Goal: Task Accomplishment & Management: Manage account settings

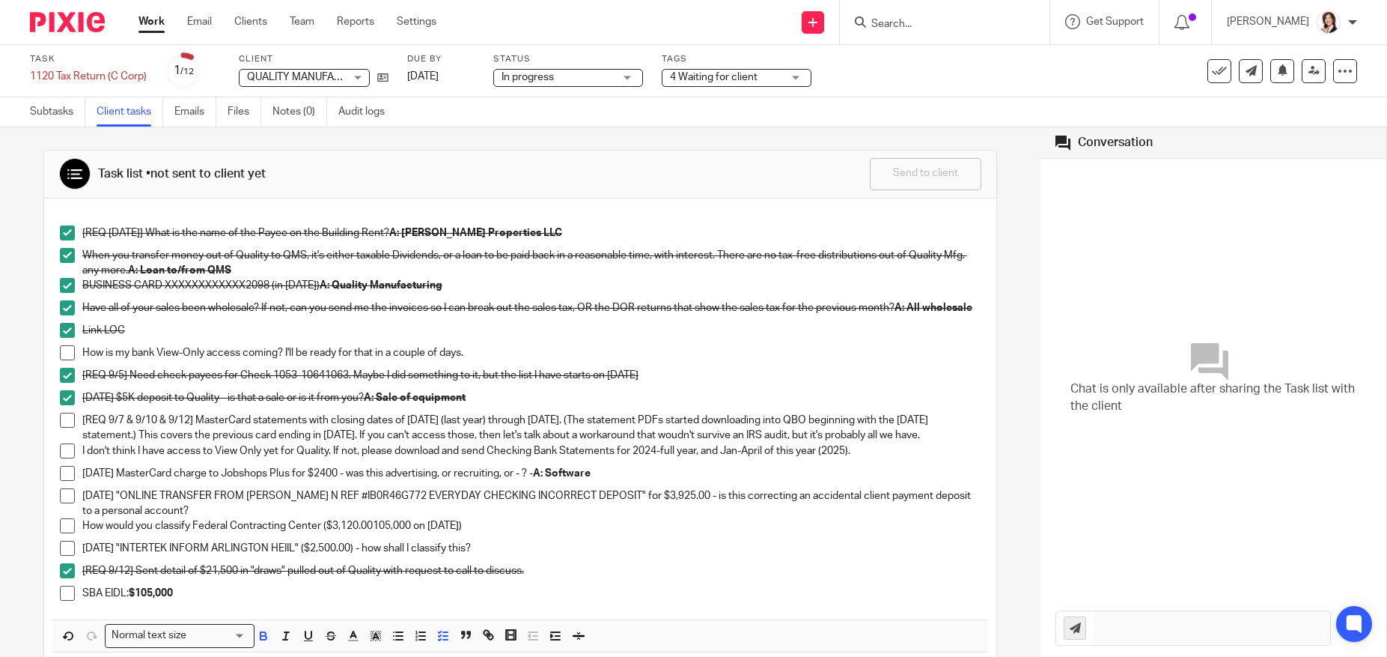
click at [67, 481] on span at bounding box center [67, 473] width 15 height 15
click at [478, 481] on p "[DATE] MasterCard charge to Jobshops Plus for $2400 - was this advertising, or …" at bounding box center [531, 473] width 899 height 15
click at [279, 519] on p "[DATE] "ONLINE TRANSFER FROM [PERSON_NAME] N REF #IB0R46G772 EVERYDAY CHECKING …" at bounding box center [531, 503] width 899 height 31
click at [230, 519] on p "[DATE] "ONLINE TRANSFER FROM [PERSON_NAME] N REF #IB0R46G772 EVERYDAY CHECKING …" at bounding box center [531, 503] width 899 height 31
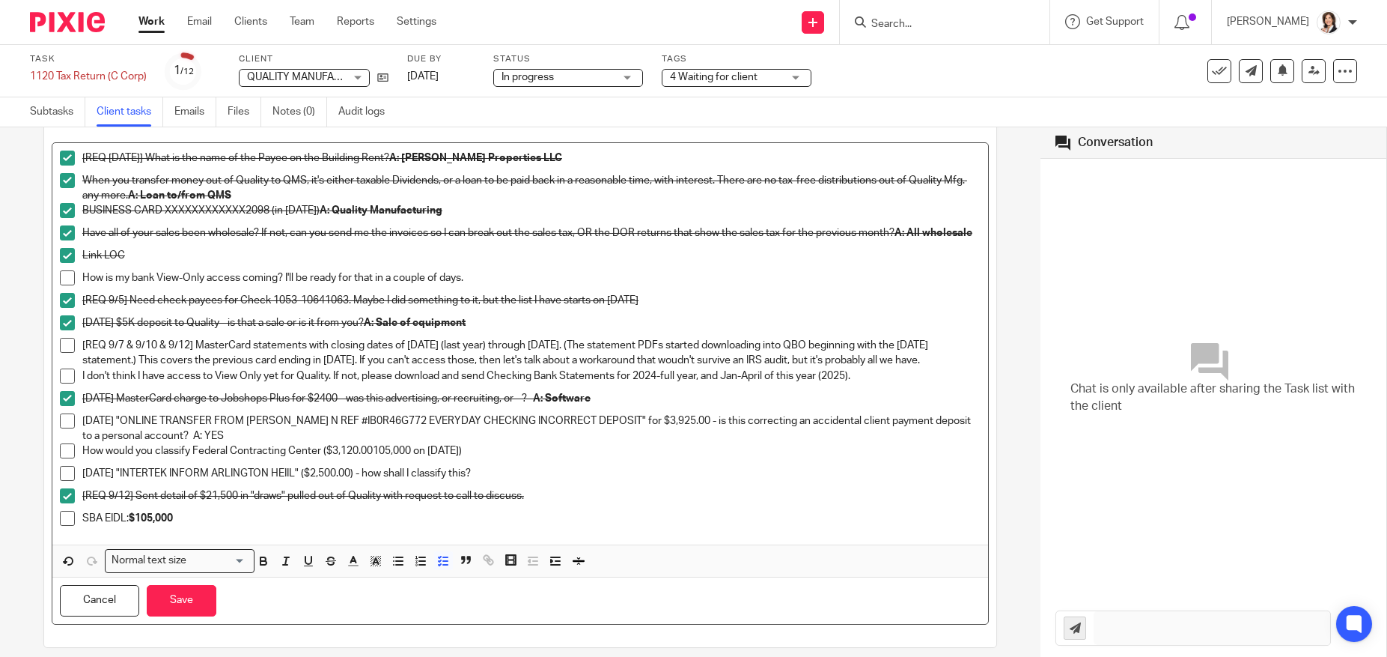
click at [171, 481] on p "[DATE] "INTERTEK INFORM ARLINGTON HEIIL" ($2,500.00) - how shall I classify thi…" at bounding box center [531, 473] width 899 height 15
drag, startPoint x: 168, startPoint y: 456, endPoint x: 216, endPoint y: 456, distance: 47.9
click at [216, 444] on p "[DATE] "ONLINE TRANSFER FROM [PERSON_NAME] N REF #IB0R46G772 EVERYDAY CHECKING …" at bounding box center [531, 428] width 899 height 31
click at [268, 568] on icon "button" at bounding box center [263, 560] width 13 height 13
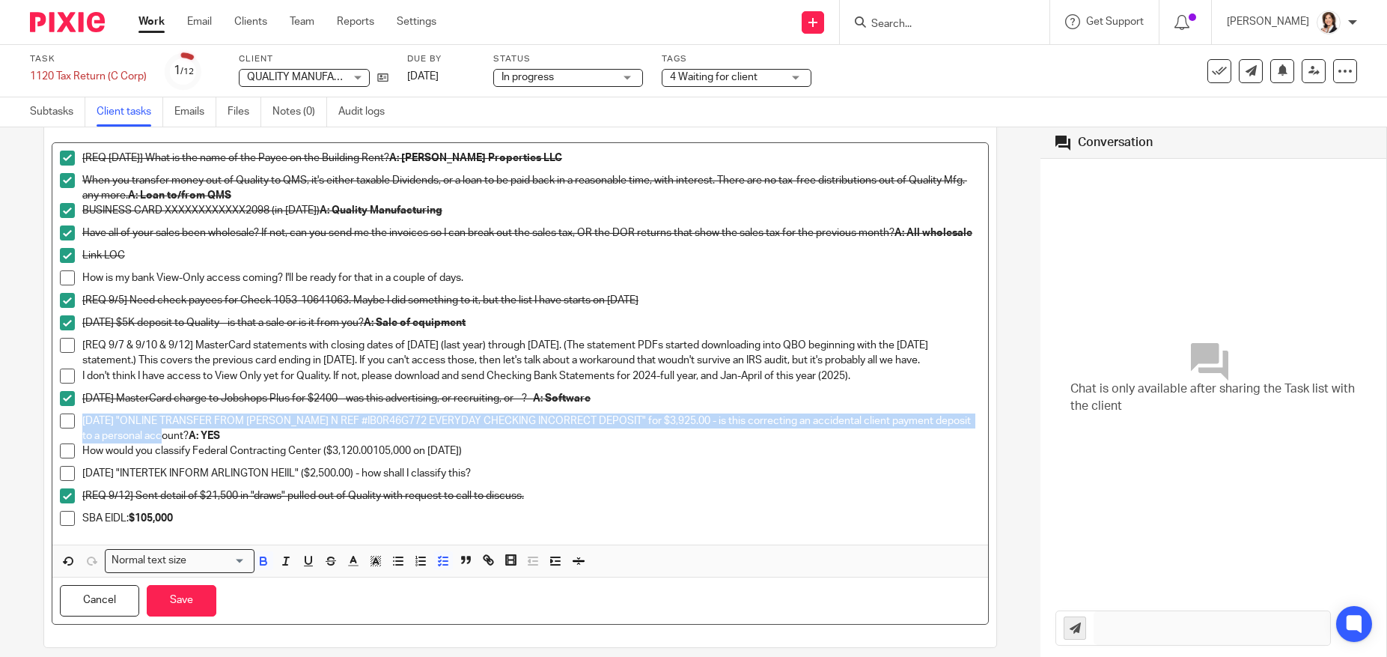
click at [68, 428] on span at bounding box center [67, 420] width 15 height 15
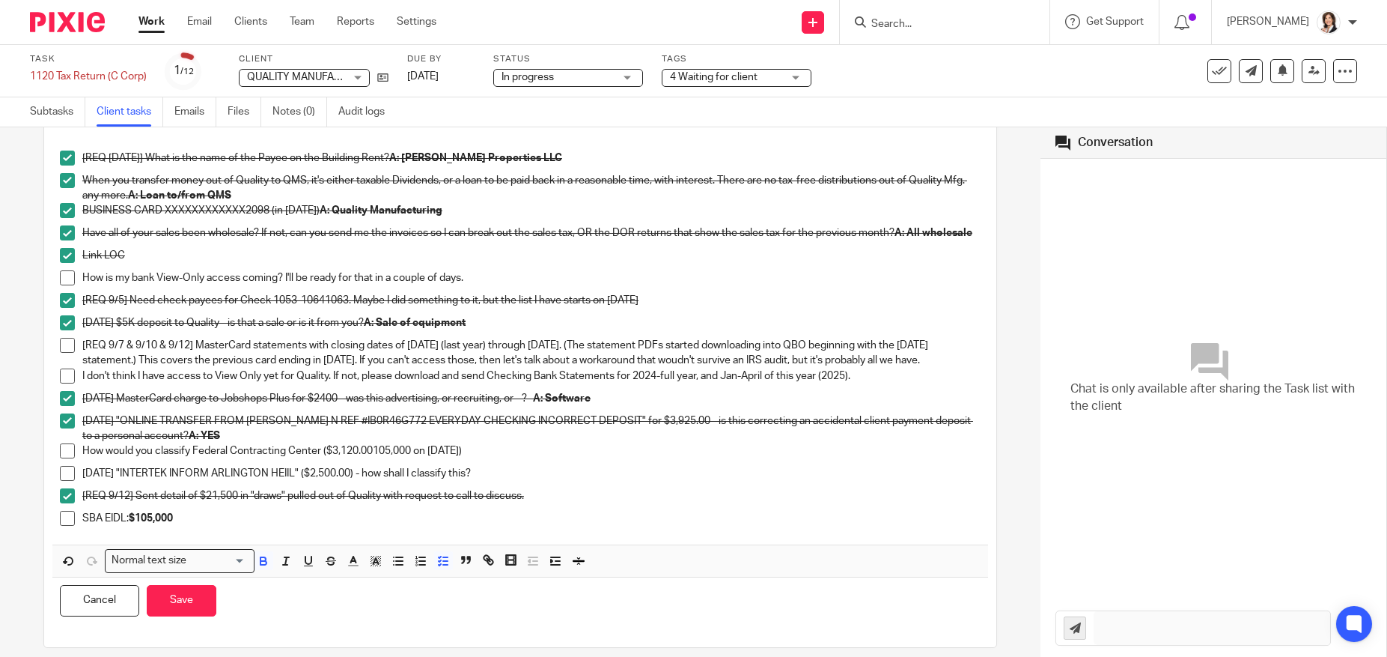
click at [499, 391] on div "I don't think I have access to View Only yet for Quality. If not, please downlo…" at bounding box center [531, 379] width 899 height 22
click at [703, 391] on div "I don't think I have access to View Only yet for Quality. If not, please downlo…" at bounding box center [531, 379] width 899 height 22
click at [809, 383] on p "I don't think I have access to View Only yet for Quality. If not, please downlo…" at bounding box center [531, 375] width 899 height 15
click at [431, 511] on div "[REQ 9/12] Sent detail of $21,500 in "draws" pulled out of Quality with request…" at bounding box center [531, 499] width 899 height 22
click at [500, 444] on p "1/28/2025 "ONLINE TRANSFER FROM BATIE N REF #IB0R46G772 EVERYDAY CHECKING INCOR…" at bounding box center [531, 428] width 899 height 31
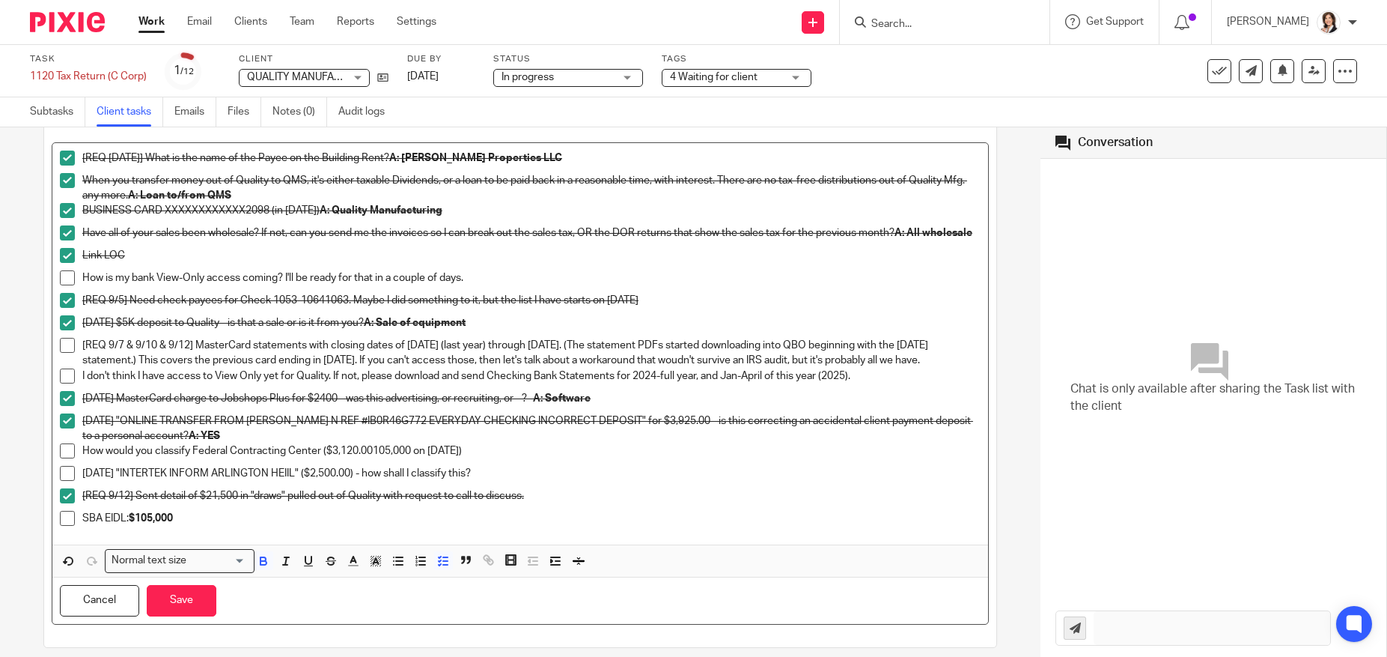
click at [500, 444] on p "1/28/2025 "ONLINE TRANSFER FROM BATIE N REF #IB0R46G772 EVERYDAY CHECKING INCOR…" at bounding box center [531, 428] width 899 height 31
click at [496, 444] on p "1/28/2025 "ONLINE TRANSFER FROM BATIE N REF #IB0R46G772 EVERYDAY CHECKING INCOR…" at bounding box center [531, 428] width 899 height 31
click at [487, 458] on p "How would you classify Federal Contracting Center ($3,120.00105,000 on 4/18/202…" at bounding box center [531, 450] width 899 height 15
drag, startPoint x: 488, startPoint y: 475, endPoint x: 643, endPoint y: 475, distance: 155.0
click at [643, 458] on p "How would you classify Federal Contracting Center ($3,120.00105,000 on 4/18/202…" at bounding box center [531, 450] width 899 height 15
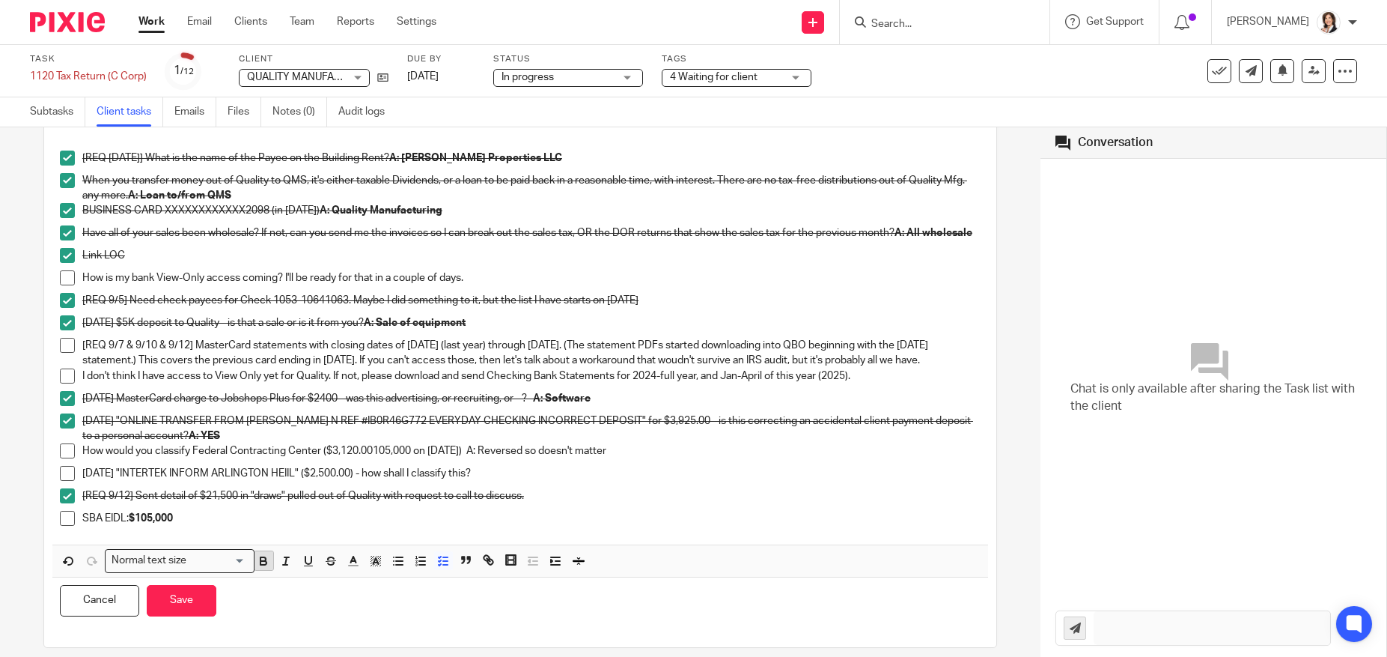
click at [265, 568] on icon "button" at bounding box center [263, 560] width 13 height 13
click at [63, 458] on span at bounding box center [67, 450] width 15 height 15
click at [494, 503] on p "[REQ 9/12] Sent detail of $21,500 in "draws" pulled out of Quality with request…" at bounding box center [531, 495] width 899 height 15
click at [499, 481] on p "1/16/2025 "INTERTEK INFORM ARLINGTON HEIIL" ($2,500.00) - how shall I classify …" at bounding box center [531, 473] width 899 height 15
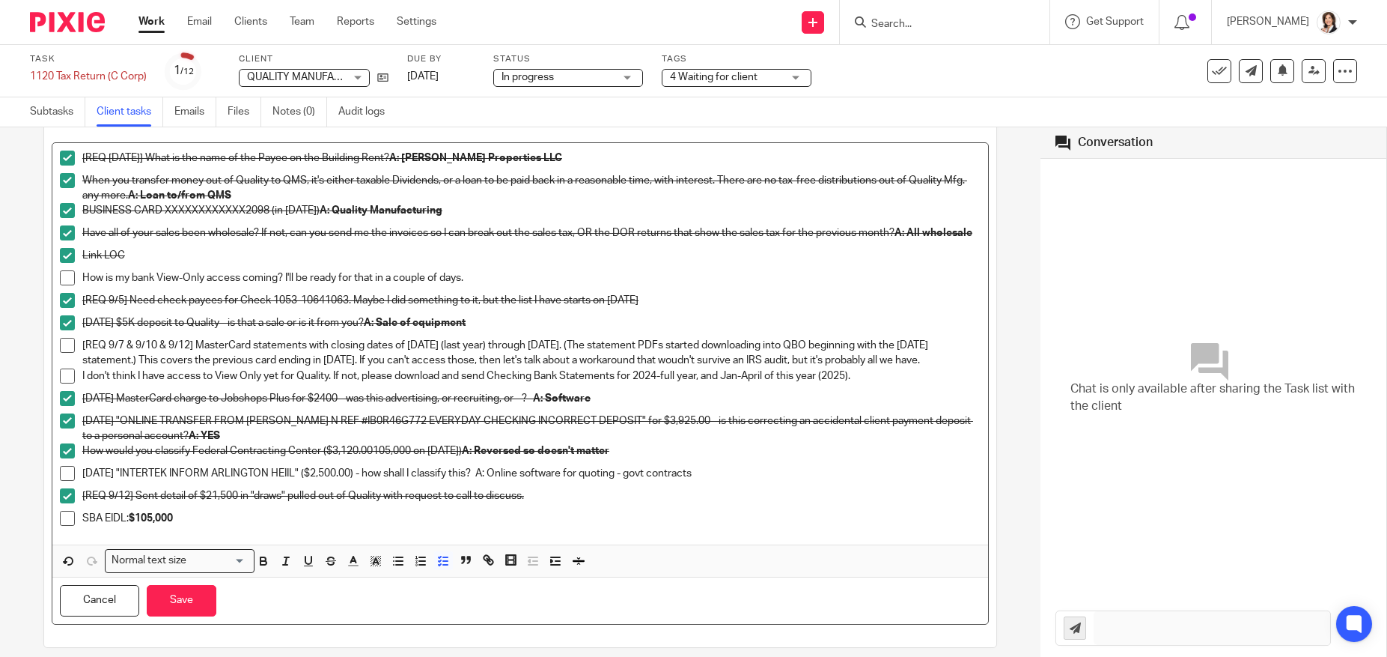
drag, startPoint x: 498, startPoint y: 496, endPoint x: 745, endPoint y: 500, distance: 247.1
click at [745, 481] on p "1/16/2025 "INTERTEK INFORM ARLINGTON HEIIL" ($2,500.00) - how shall I classify …" at bounding box center [531, 473] width 899 height 15
click at [266, 565] on icon "button" at bounding box center [264, 563] width 6 height 4
click at [64, 481] on span at bounding box center [67, 473] width 15 height 15
click at [192, 526] on p "SBA EIDL: $105,000" at bounding box center [531, 518] width 899 height 15
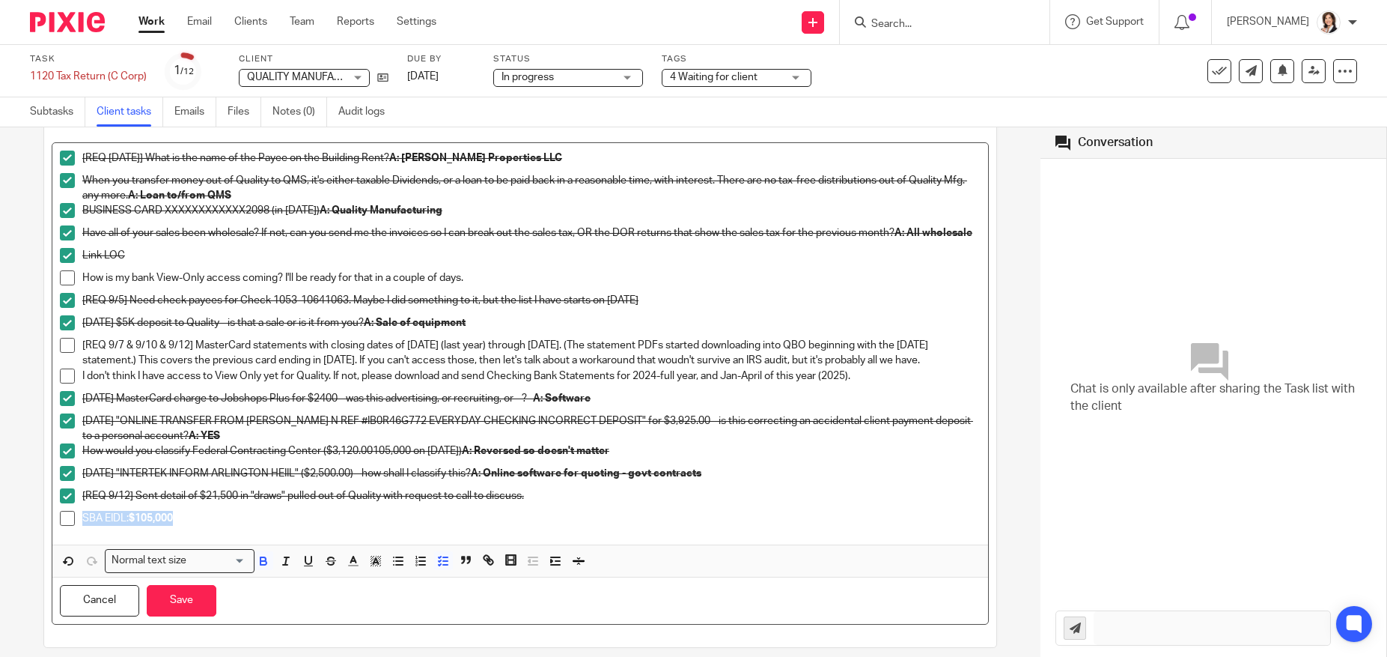
drag, startPoint x: 192, startPoint y: 544, endPoint x: 76, endPoint y: 542, distance: 116.8
click at [76, 533] on li "SBA EIDL: $105,000" at bounding box center [520, 522] width 921 height 22
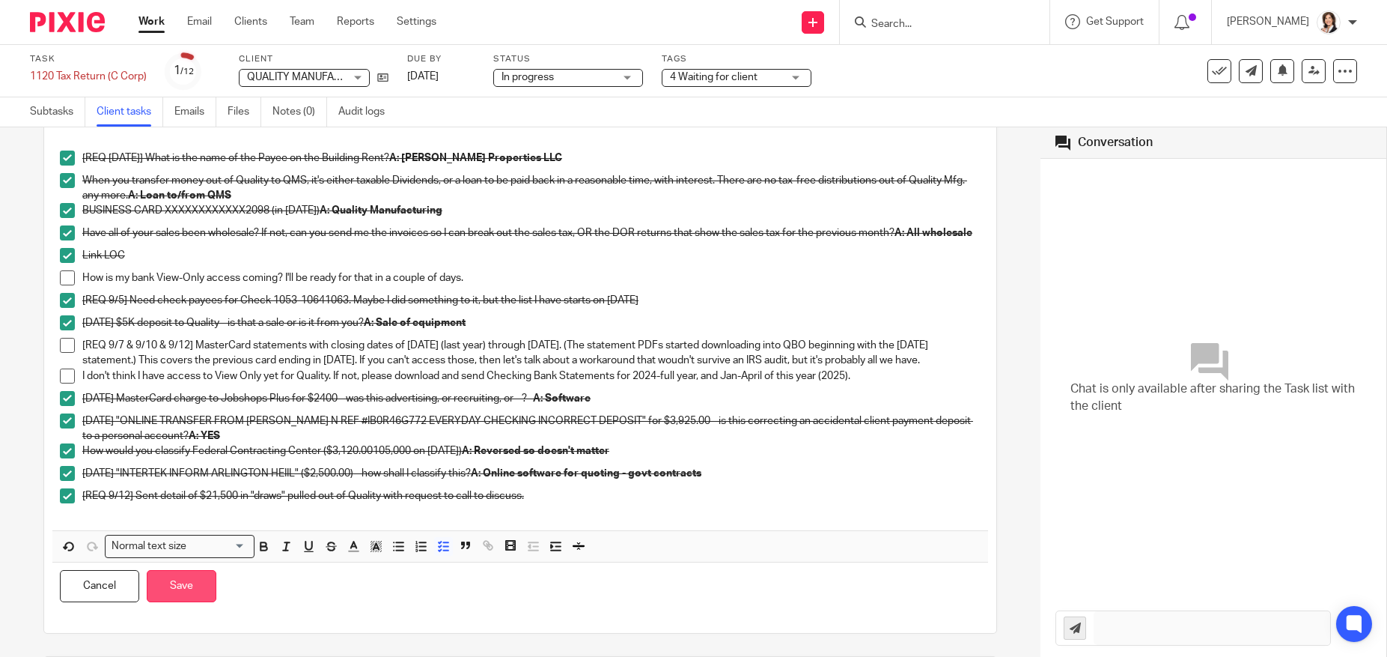
click at [186, 602] on button "Save" at bounding box center [182, 586] width 70 height 32
